Goal: Task Accomplishment & Management: Complete application form

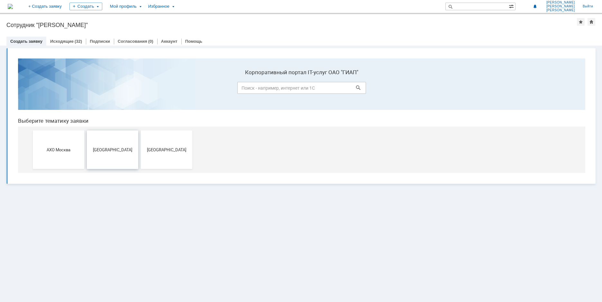
click at [111, 153] on button "[GEOGRAPHIC_DATA]" at bounding box center [112, 150] width 51 height 39
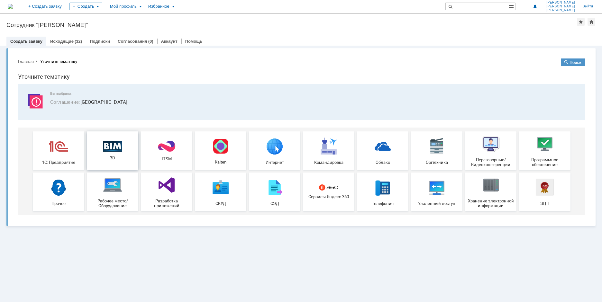
click at [117, 160] on span "3D" at bounding box center [113, 158] width 48 height 5
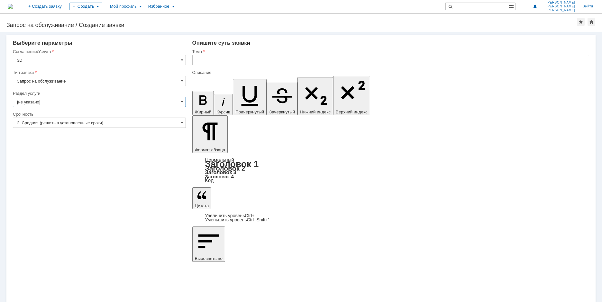
click at [69, 101] on input "[не указано]" at bounding box center [99, 102] width 173 height 10
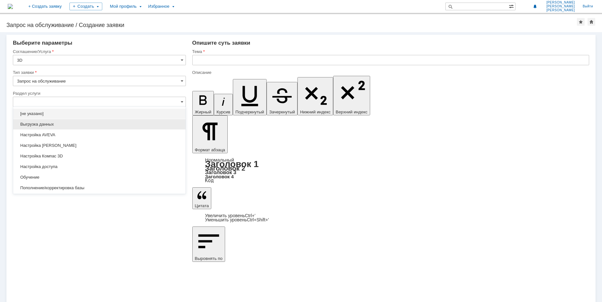
click at [59, 124] on span "Выгрузка данных" at bounding box center [99, 124] width 165 height 5
type input "Выгрузка данных"
type input "ПО: Revit/[PERSON_NAME] Проект ** Корпус **"
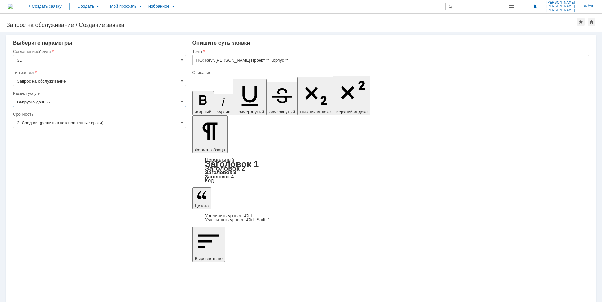
type input "Выгрузка данных"
paste input "33770-УКЛ-502б выгрузка опор_086_02"
type input "33770-УКЛ-502б выгрузка опор_086_02"
drag, startPoint x: 233, startPoint y: 2266, endPoint x: 385, endPoint y: 2337, distance: 167.3
